Goal: Check status

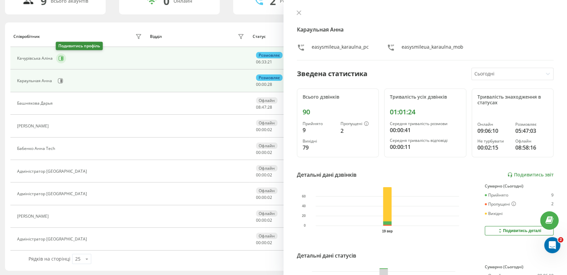
click at [60, 60] on icon at bounding box center [60, 58] width 5 height 5
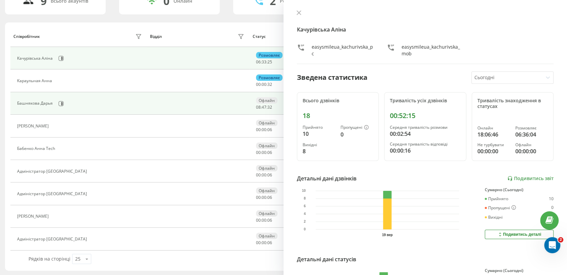
click at [56, 101] on div "Башнякова Дарья" at bounding box center [80, 103] width 126 height 11
click at [59, 103] on icon at bounding box center [60, 103] width 5 height 5
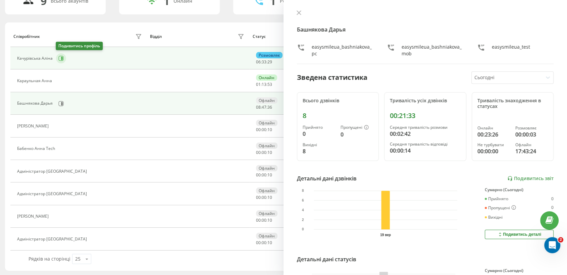
click at [58, 57] on icon at bounding box center [60, 58] width 5 height 5
